Goal: Go to known website: Access a specific website the user already knows

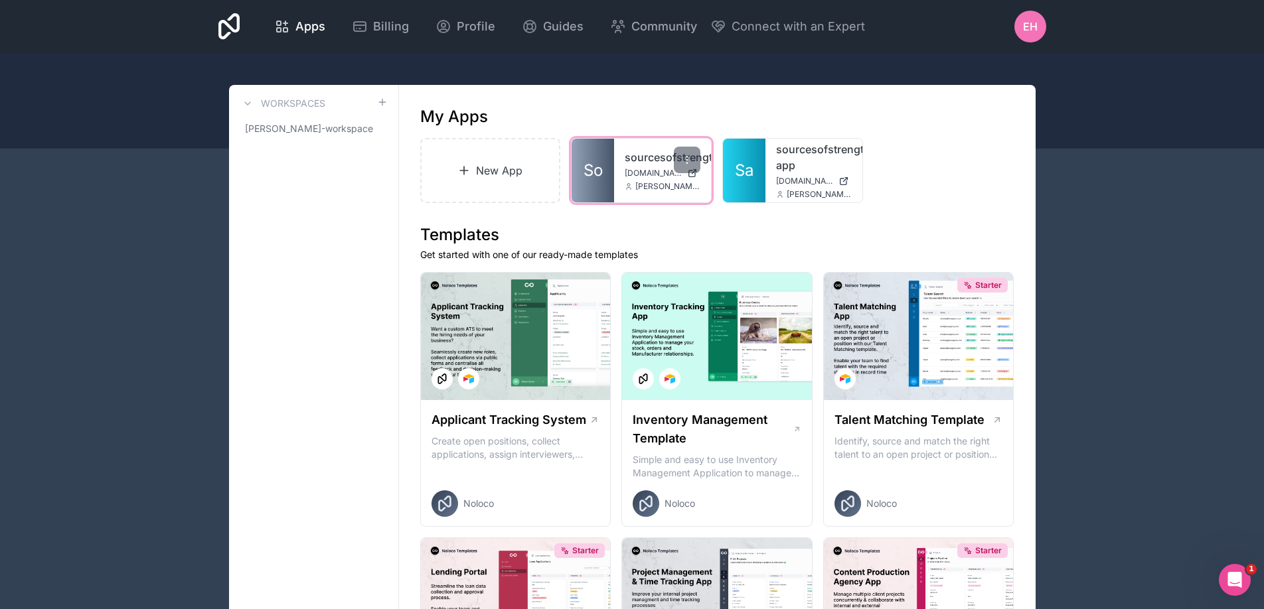
click at [630, 170] on span "[DOMAIN_NAME]" at bounding box center [653, 173] width 57 height 11
click at [685, 161] on icon at bounding box center [687, 160] width 11 height 11
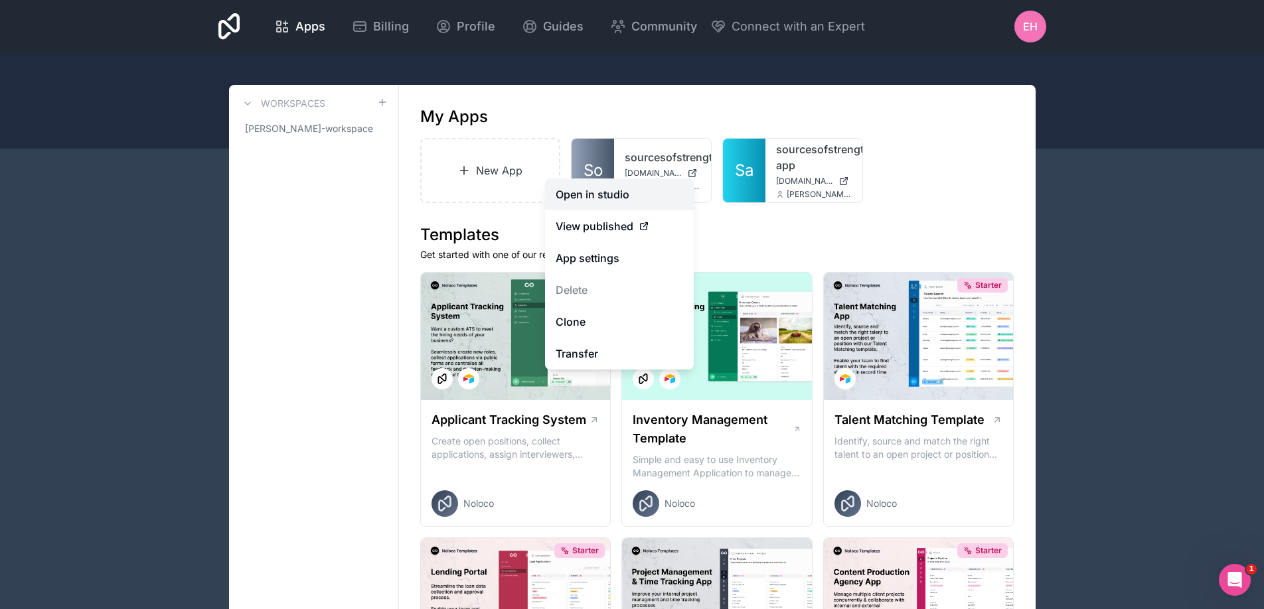
click at [633, 191] on link "Open in studio" at bounding box center [619, 195] width 149 height 32
